Goal: Check status: Check status

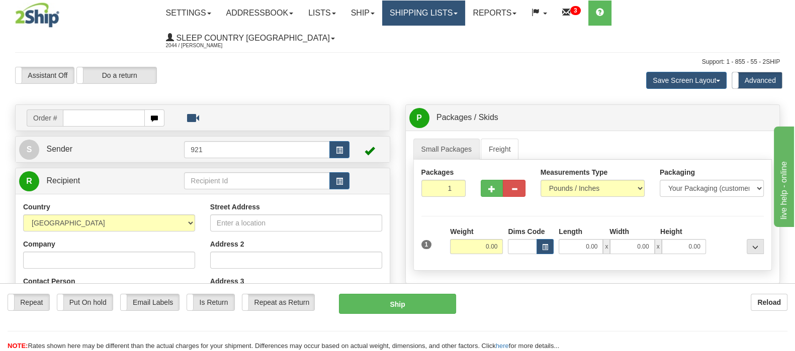
click at [441, 13] on link "Shipping lists" at bounding box center [423, 13] width 83 height 25
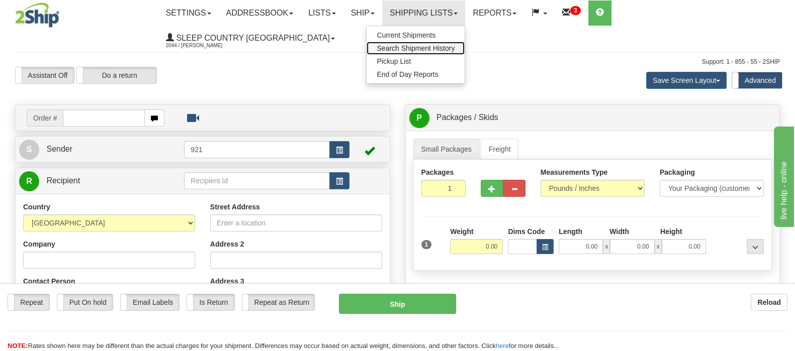
click at [454, 44] on span "Search Shipment History" at bounding box center [415, 48] width 78 height 8
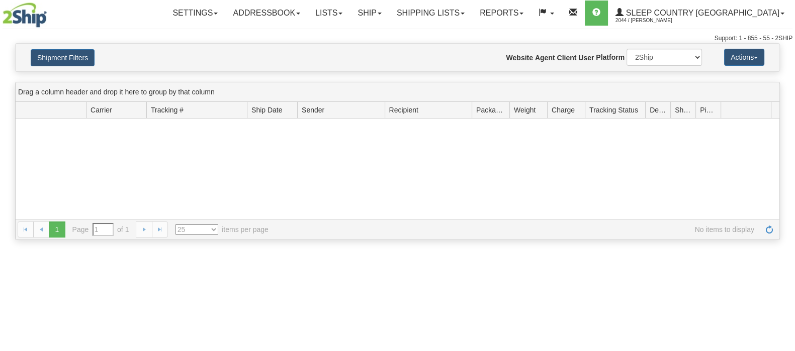
type input "From [DATE] To [DATE]"
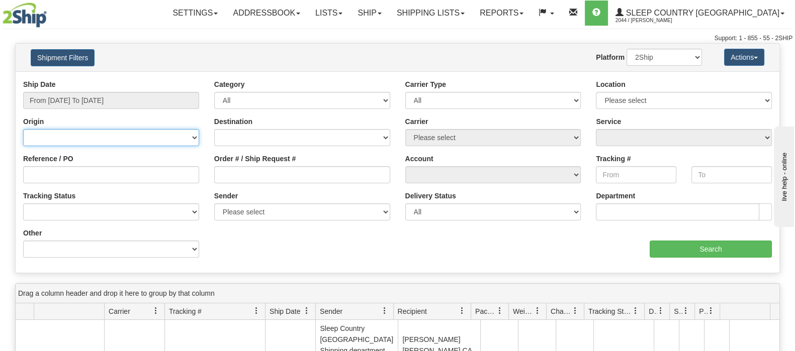
click at [64, 141] on select "[GEOGRAPHIC_DATA] [GEOGRAPHIC_DATA] [GEOGRAPHIC_DATA] [US_STATE] [GEOGRAPHIC_DA…" at bounding box center [111, 137] width 176 height 17
click at [65, 137] on select "[GEOGRAPHIC_DATA] [GEOGRAPHIC_DATA] [GEOGRAPHIC_DATA] [US_STATE] [GEOGRAPHIC_DA…" at bounding box center [111, 137] width 176 height 17
click at [55, 135] on select "[GEOGRAPHIC_DATA] [GEOGRAPHIC_DATA] [GEOGRAPHIC_DATA] [US_STATE] [GEOGRAPHIC_DA…" at bounding box center [111, 137] width 176 height 17
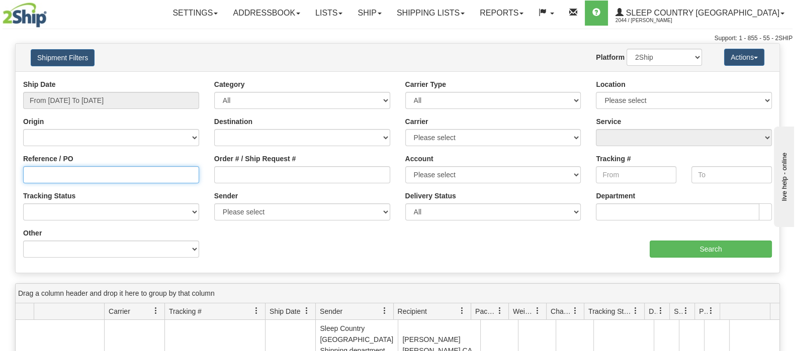
click at [45, 178] on input "Reference / PO" at bounding box center [111, 174] width 176 height 17
paste input "9007I092815"
type input "9007I092815"
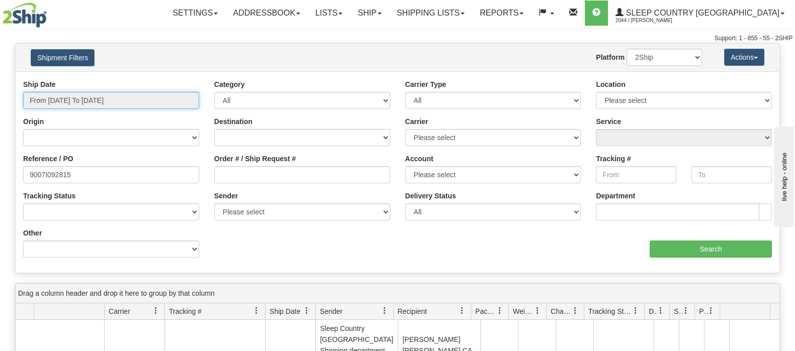
click at [78, 99] on input "From [DATE] To [DATE]" at bounding box center [111, 100] width 176 height 17
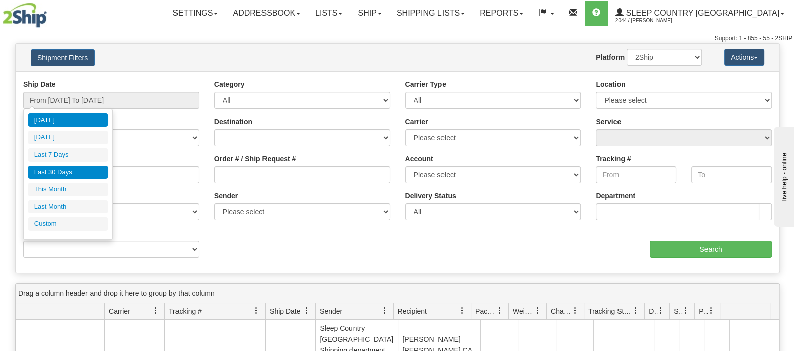
click at [59, 170] on li "Last 30 Days" at bounding box center [68, 173] width 80 height 14
type input "From [DATE] To [DATE]"
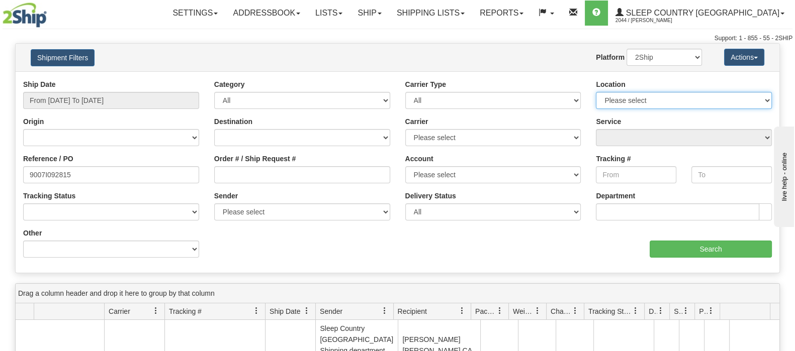
click at [697, 99] on select "Please select [GEOGRAPHIC_DATA] 921 922 93 94 97 390 915 916 98 902 95 96 90 91…" at bounding box center [684, 100] width 176 height 17
select select "7127"
click at [596, 92] on select "Please select [GEOGRAPHIC_DATA] 921 922 93 94 97 390 915 916 98 902 95 96 90 91…" at bounding box center [684, 100] width 176 height 17
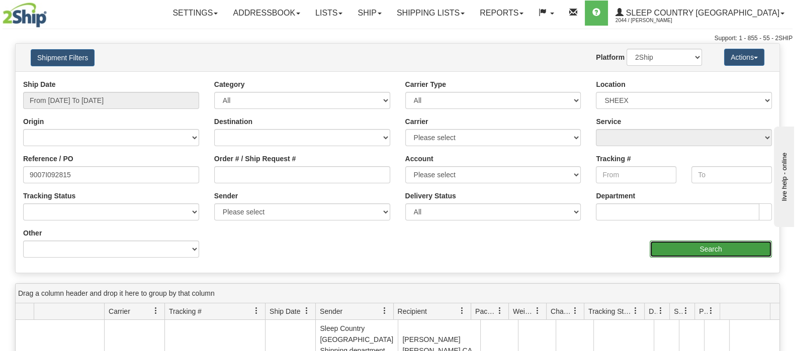
click at [681, 249] on input "Search" at bounding box center [710, 249] width 122 height 17
